Goal: Task Accomplishment & Management: Manage account settings

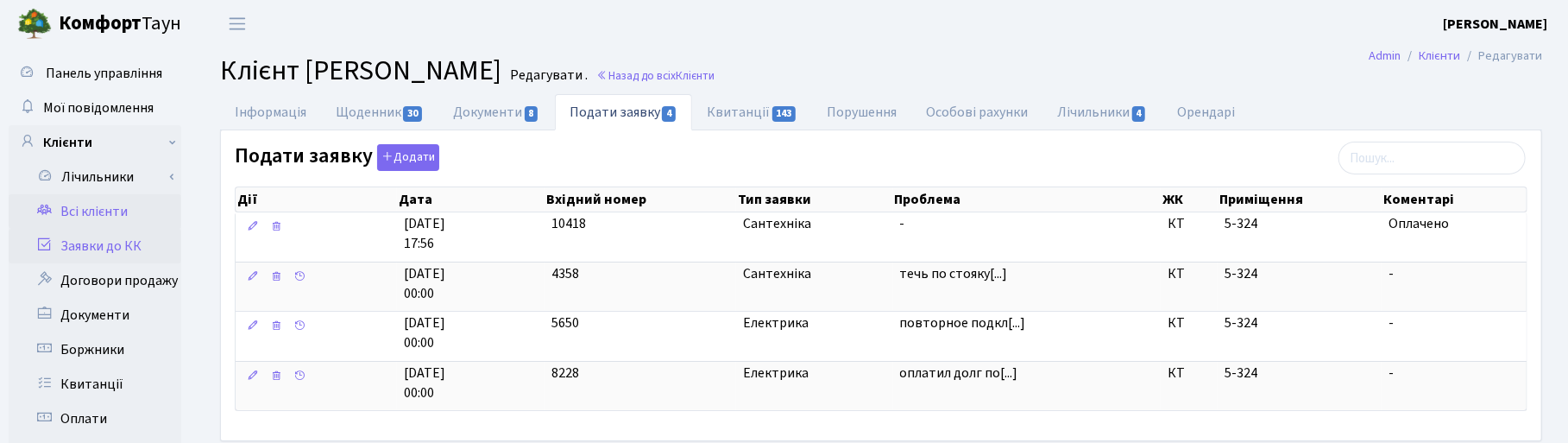
drag, startPoint x: 103, startPoint y: 244, endPoint x: 113, endPoint y: 244, distance: 10.0
click at [104, 244] on link "Заявки до КК" at bounding box center [94, 245] width 172 height 34
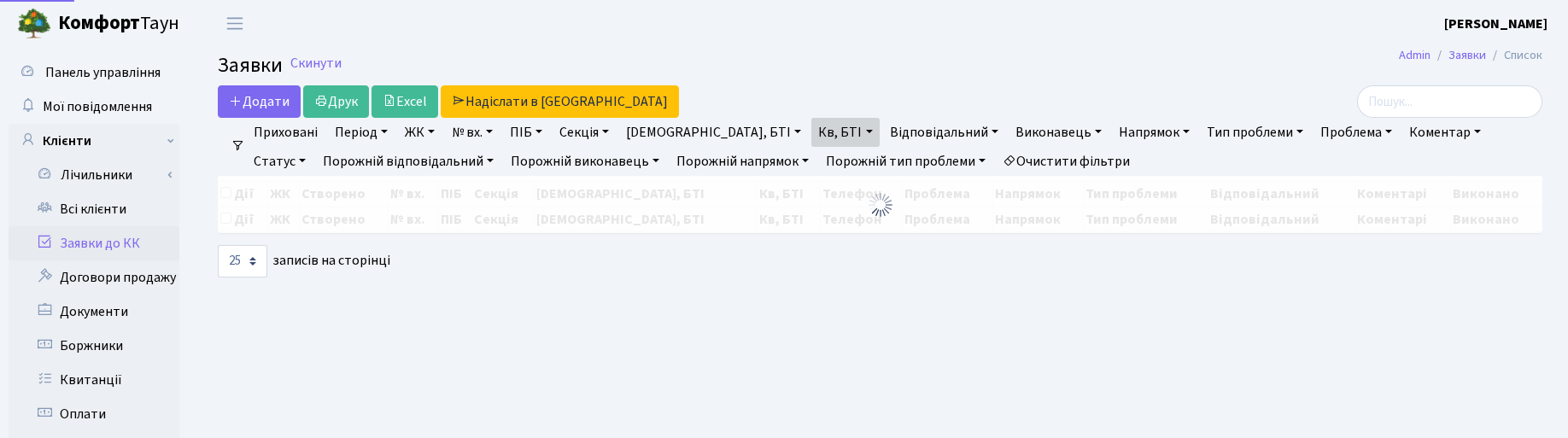
select select "25"
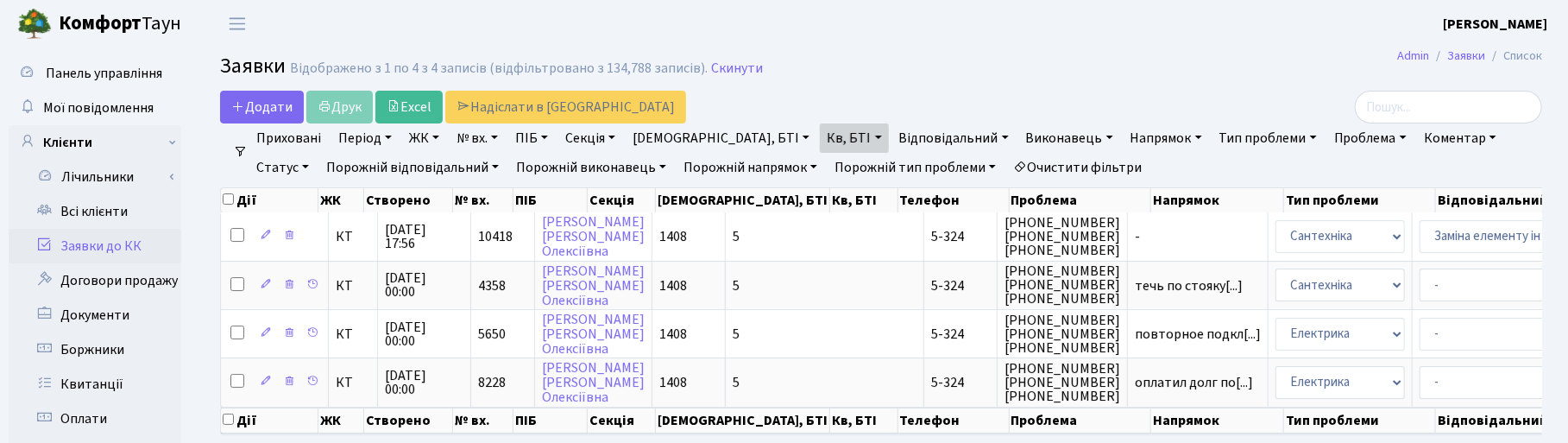
click at [820, 132] on link "Кв, БТІ" at bounding box center [853, 138] width 68 height 30
drag, startPoint x: 755, startPoint y: 170, endPoint x: 702, endPoint y: 170, distance: 53.0
click at [702, 170] on ul "Приховані Період 26.09.2025 - 26.09.2025 ЖК ТХ, вул. Ділова, 1/2 КТ, вул. Реген…" at bounding box center [888, 153] width 1281 height 59
click at [820, 144] on link "Кв, БТІ" at bounding box center [853, 138] width 68 height 30
type input "3-227"
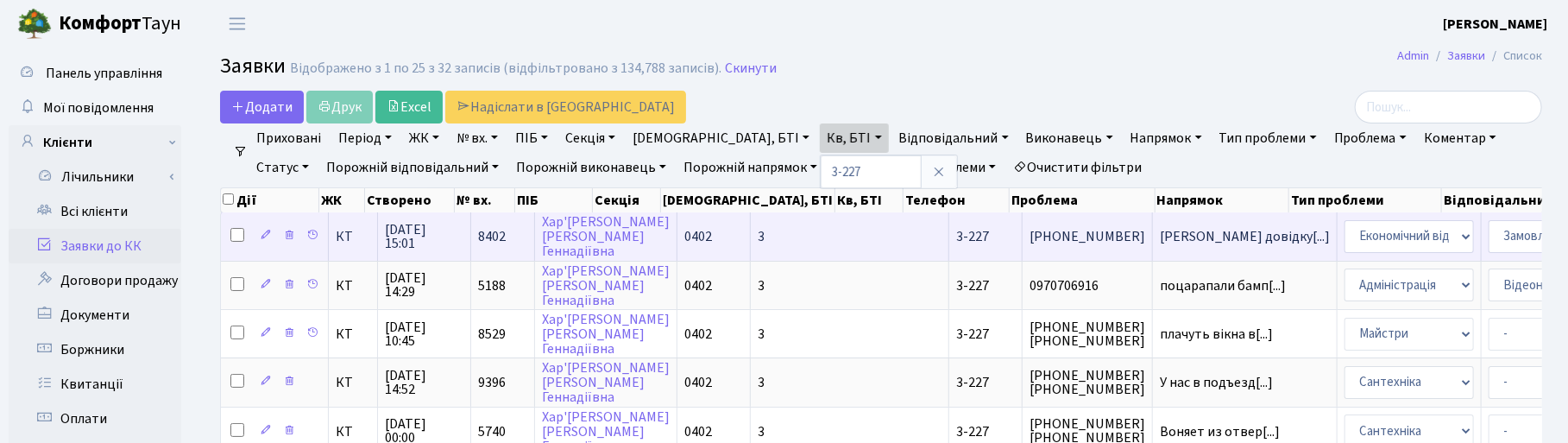
click at [412, 224] on span "26.09.2025 15:01" at bounding box center [424, 236] width 79 height 28
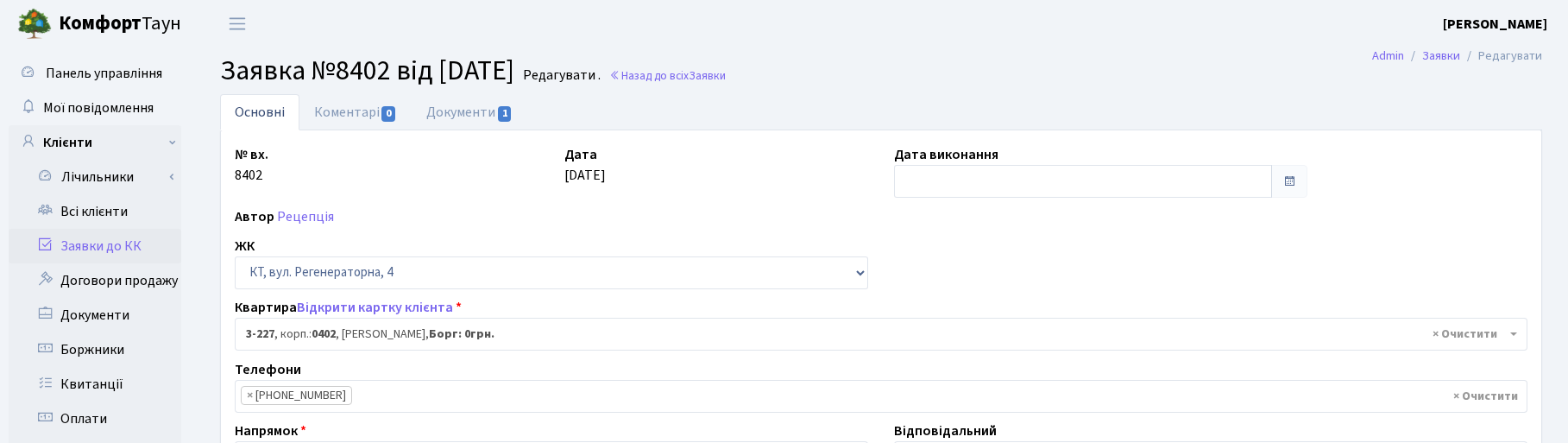
select select "796"
select select "35"
click at [930, 171] on input "text" at bounding box center [1083, 180] width 378 height 32
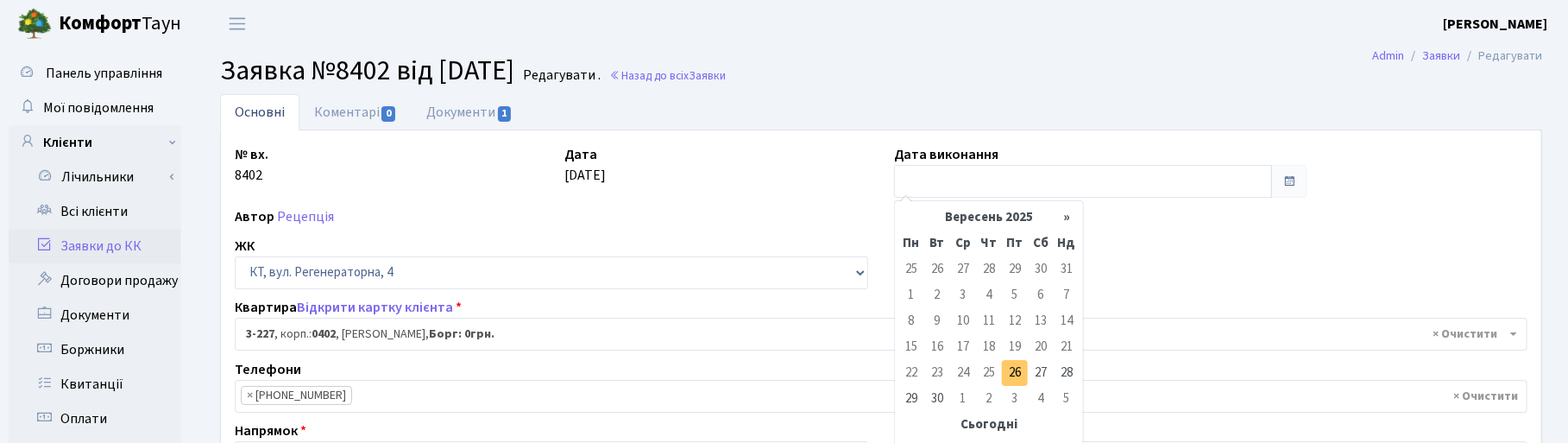
click at [1017, 377] on td "26" at bounding box center [1015, 373] width 26 height 26
type input "[DATE]"
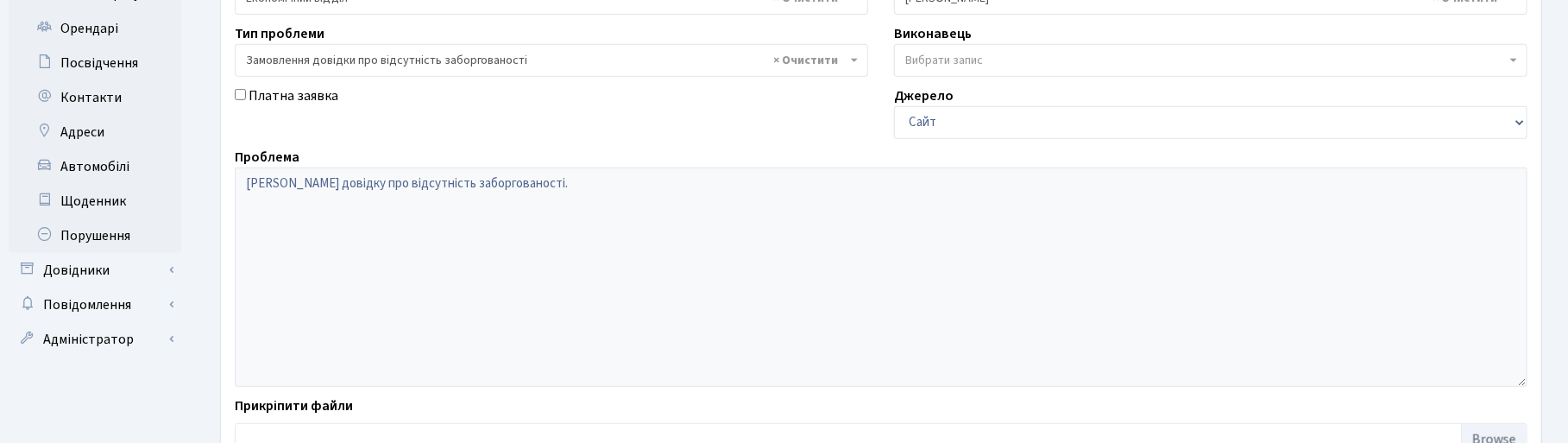
scroll to position [587, 0]
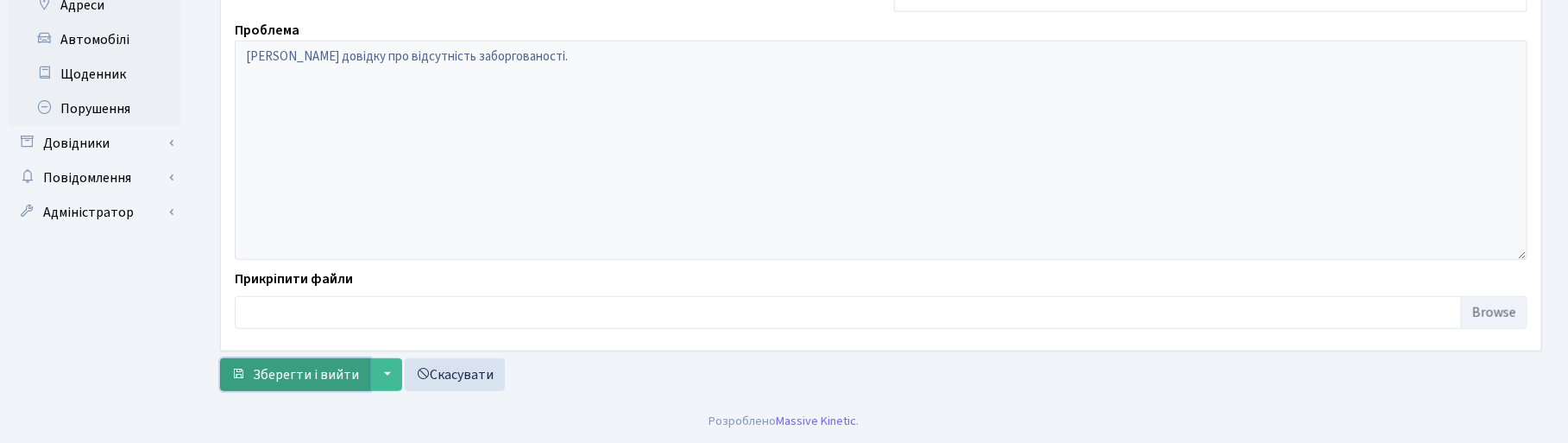
click at [279, 372] on span "Зберегти і вийти" at bounding box center [306, 374] width 106 height 19
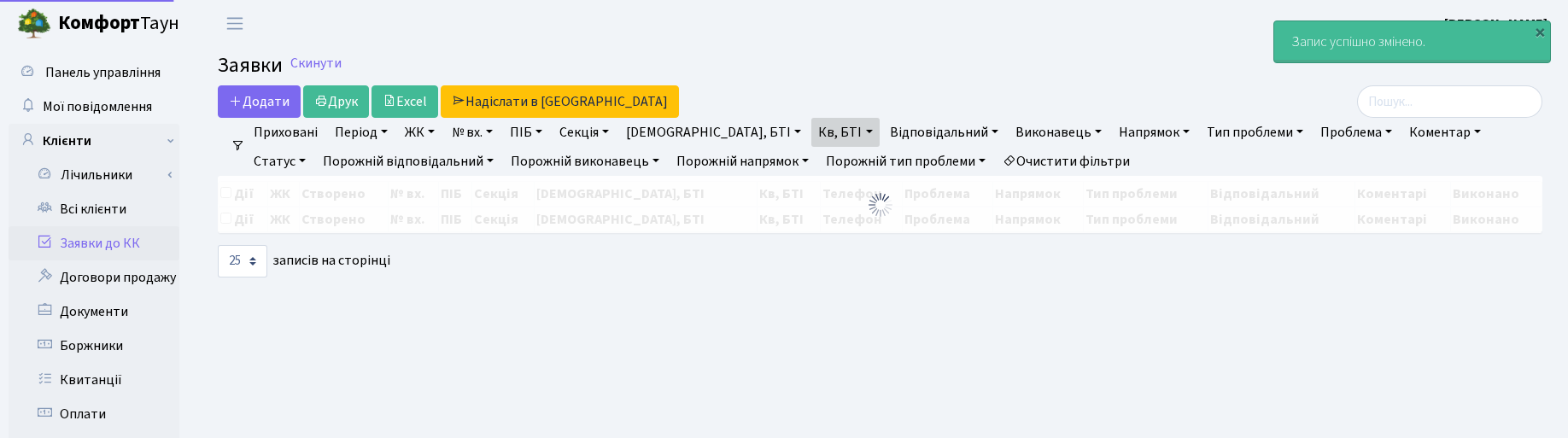
select select "25"
